Goal: Find specific page/section: Find specific page/section

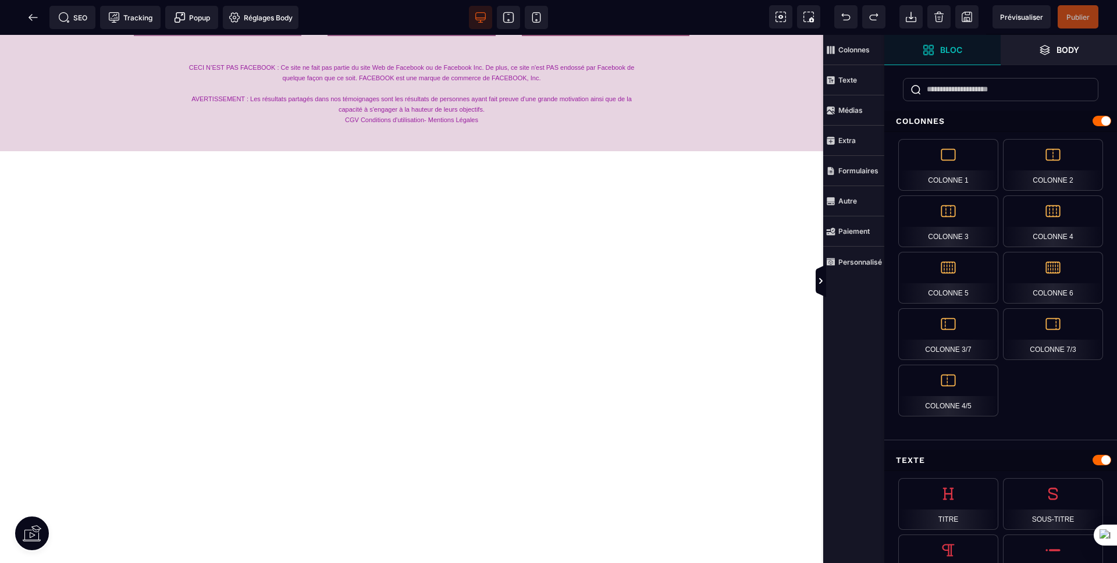
scroll to position [5295, 0]
click at [33, 14] on icon at bounding box center [33, 18] width 12 height 12
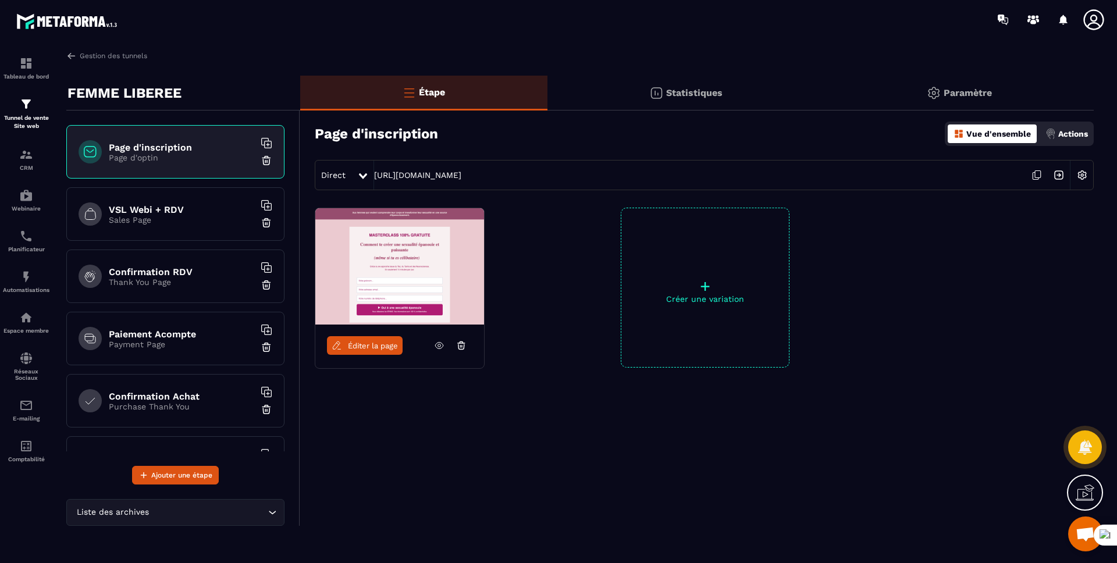
click at [439, 343] on icon at bounding box center [439, 346] width 8 height 6
click at [367, 344] on span "Éditer la page" at bounding box center [373, 346] width 50 height 9
